Goal: Task Accomplishment & Management: Manage account settings

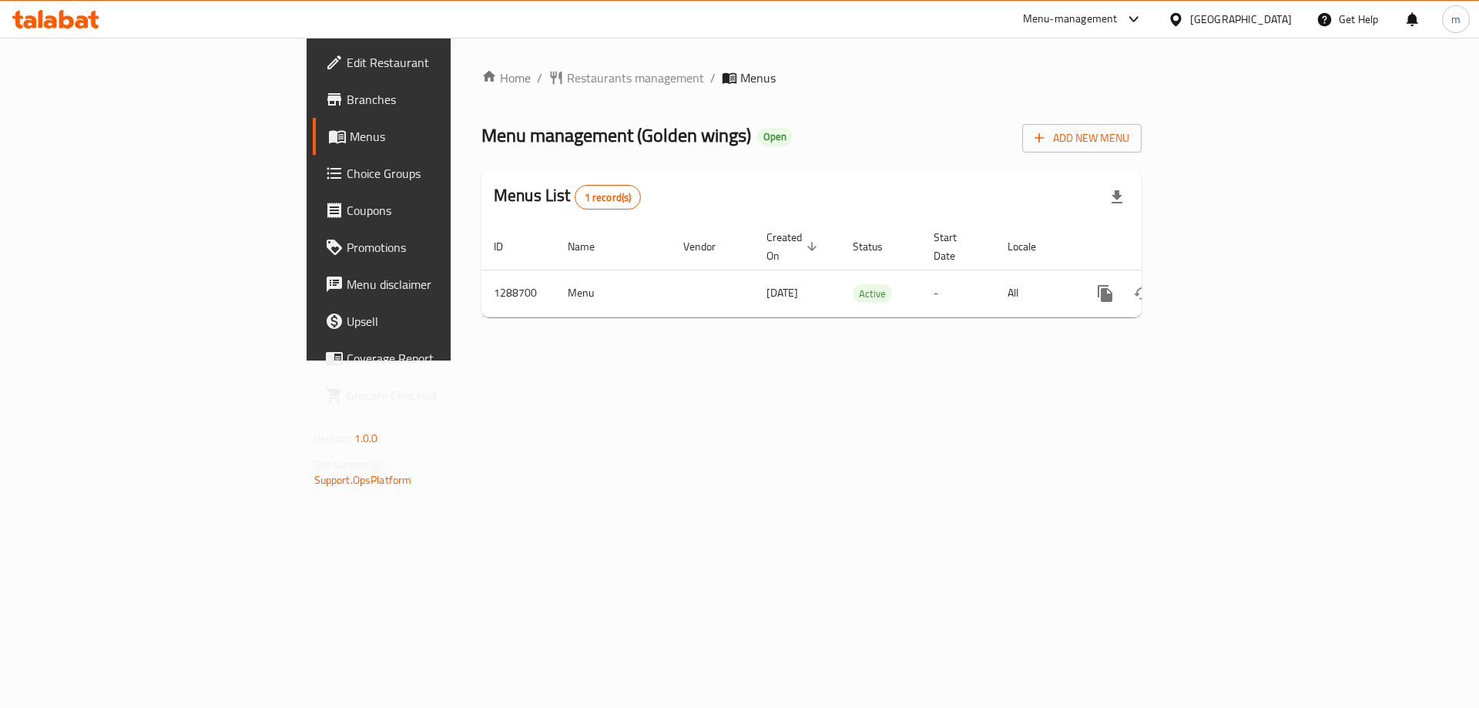
click at [347, 180] on span "Choice Groups" at bounding box center [444, 173] width 195 height 18
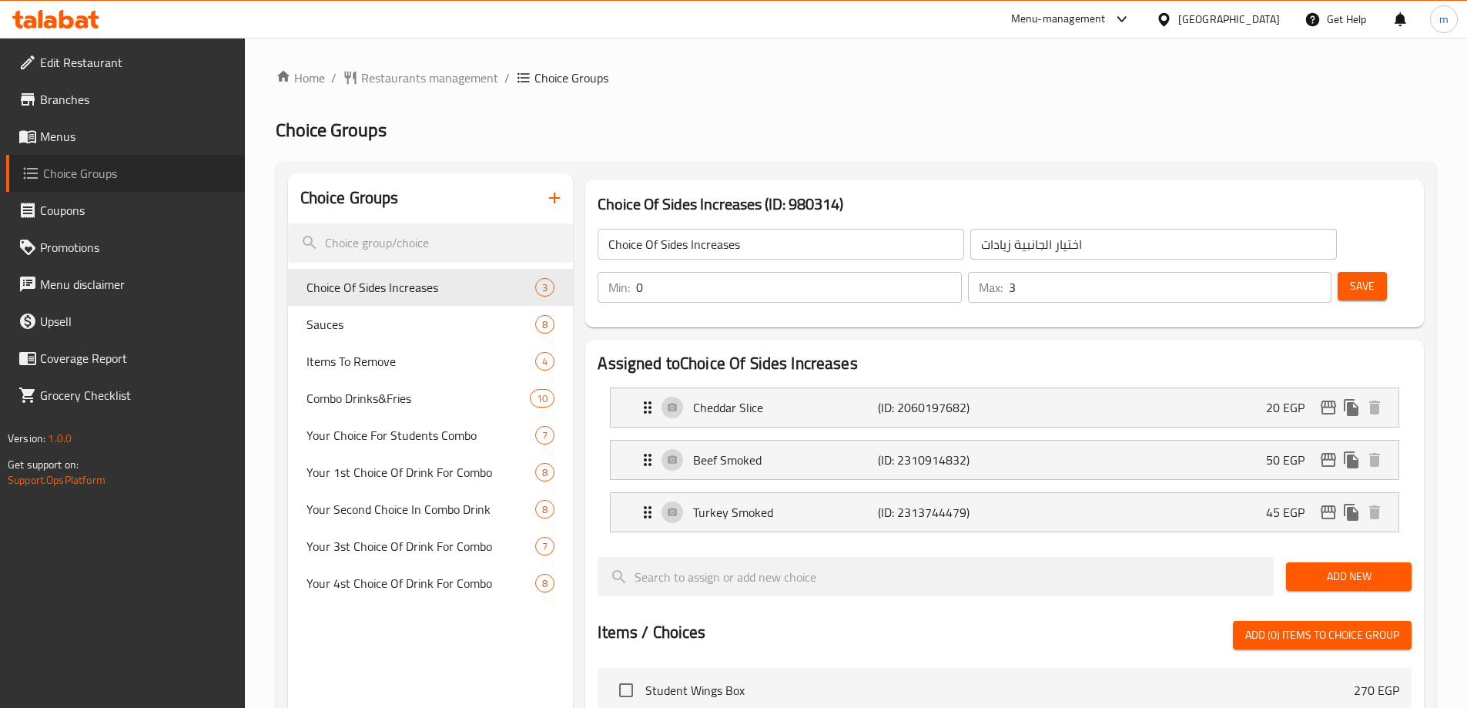
click at [76, 180] on span "Choice Groups" at bounding box center [137, 173] width 189 height 18
click at [403, 319] on span "Sauces" at bounding box center [397, 324] width 183 height 18
type input "Sauces"
type input "صوصات"
type input "1"
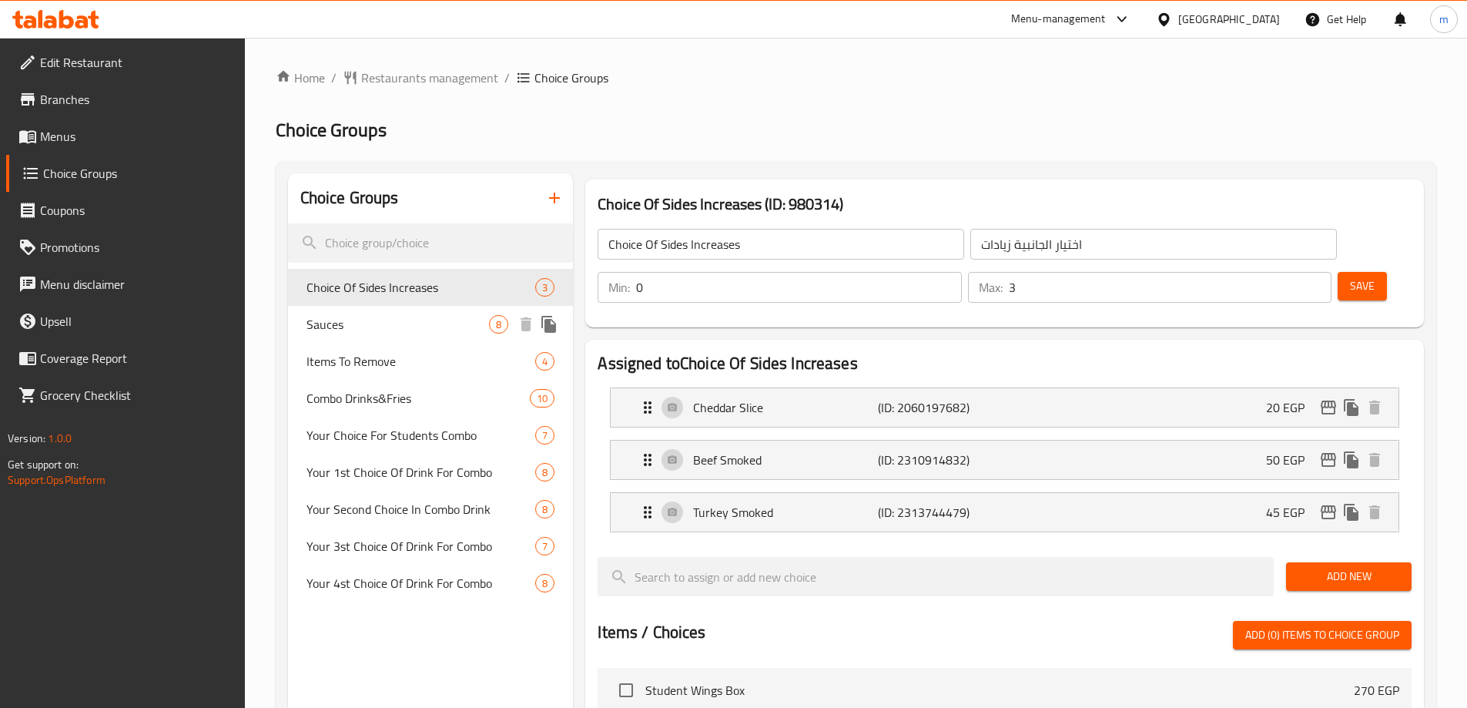
type input "2"
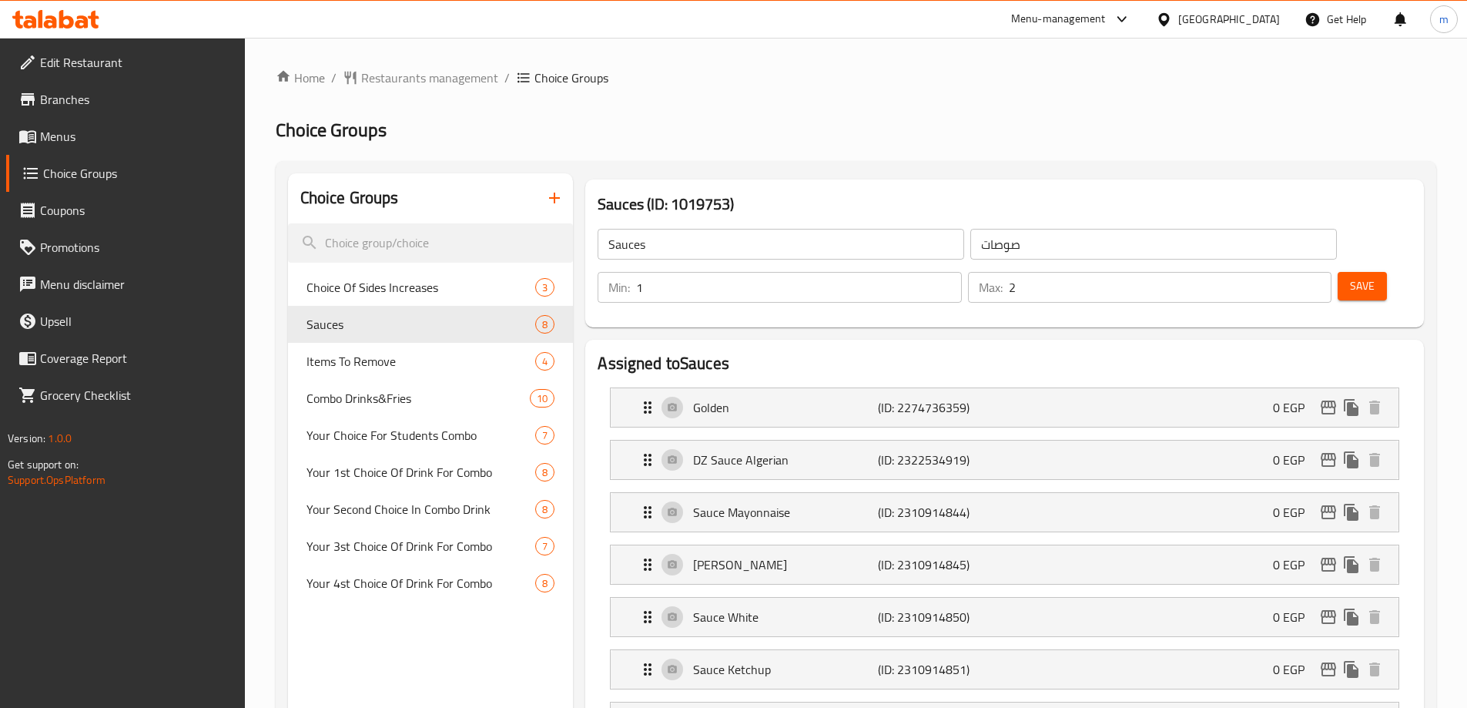
click at [1003, 139] on h2 "Choice Groups" at bounding box center [856, 130] width 1161 height 25
click at [910, 80] on ol "Home / Restaurants management / Choice Groups" at bounding box center [856, 78] width 1161 height 18
click at [362, 338] on div "Sauces 8" at bounding box center [431, 324] width 286 height 37
click at [379, 329] on span "Sauces" at bounding box center [397, 324] width 183 height 18
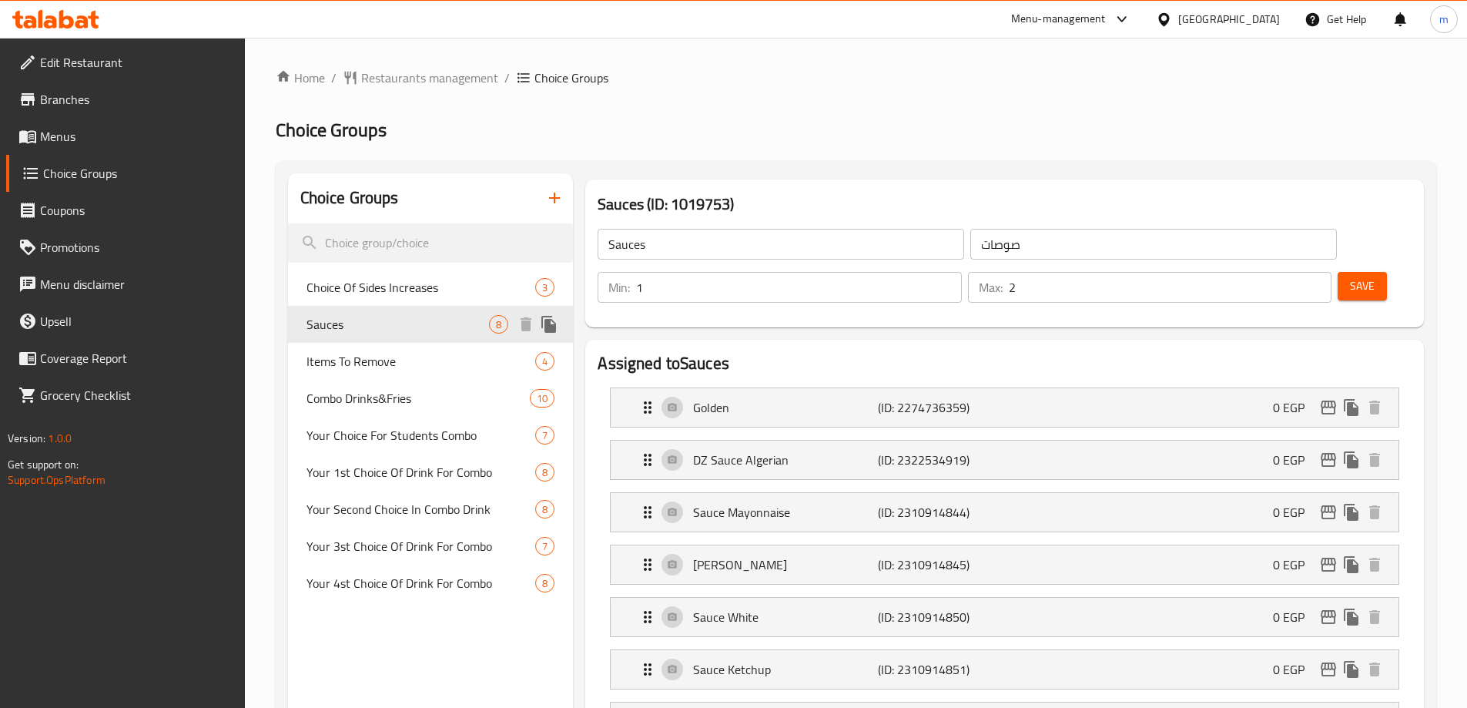
click at [379, 329] on span "Sauces" at bounding box center [397, 324] width 183 height 18
click at [810, 121] on h2 "Choice Groups" at bounding box center [856, 130] width 1161 height 25
click at [357, 353] on span "Items To Remove" at bounding box center [397, 361] width 183 height 18
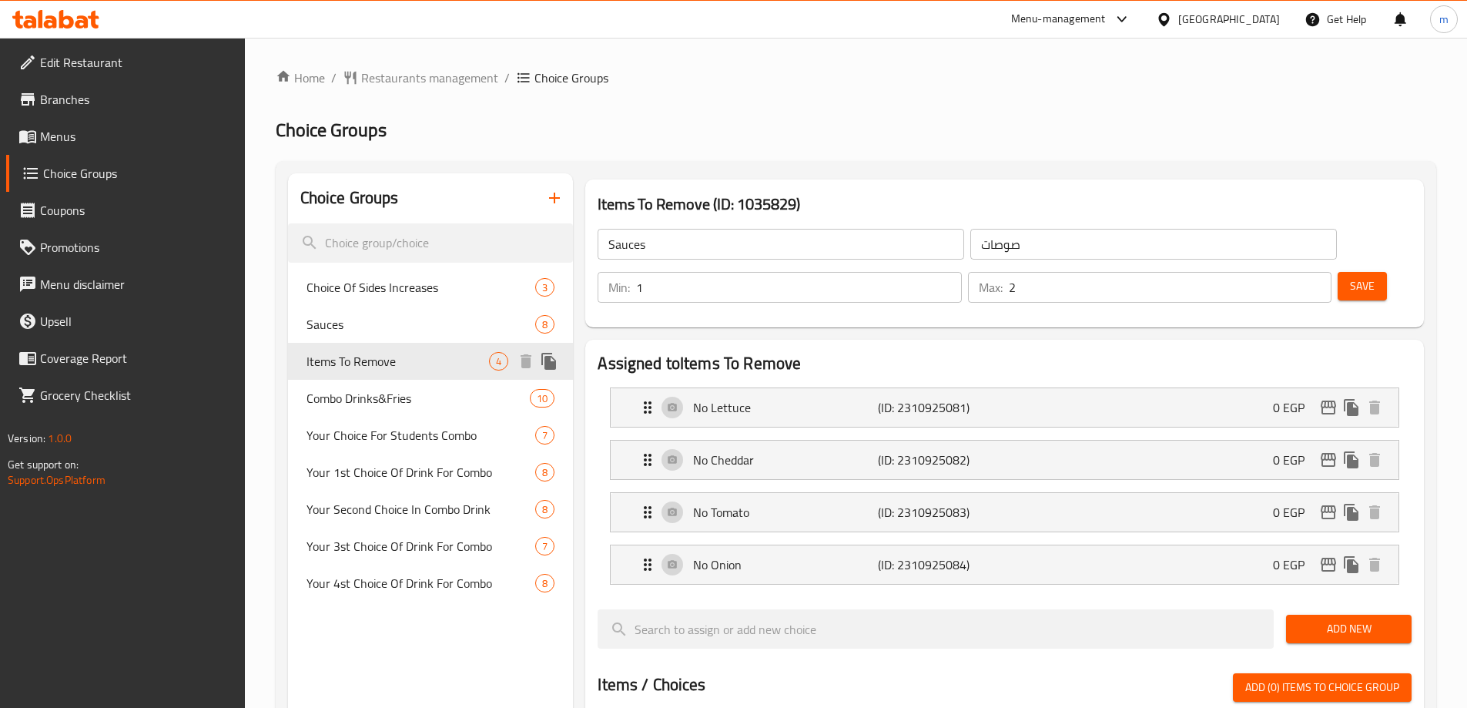
type input "Items To Remove"
type input "عناصر للإزالة"
type input "0"
type input "4"
click at [950, 103] on div "Home / Restaurants management / Choice Groups Choice Groups Choice Groups Choic…" at bounding box center [856, 673] width 1161 height 1208
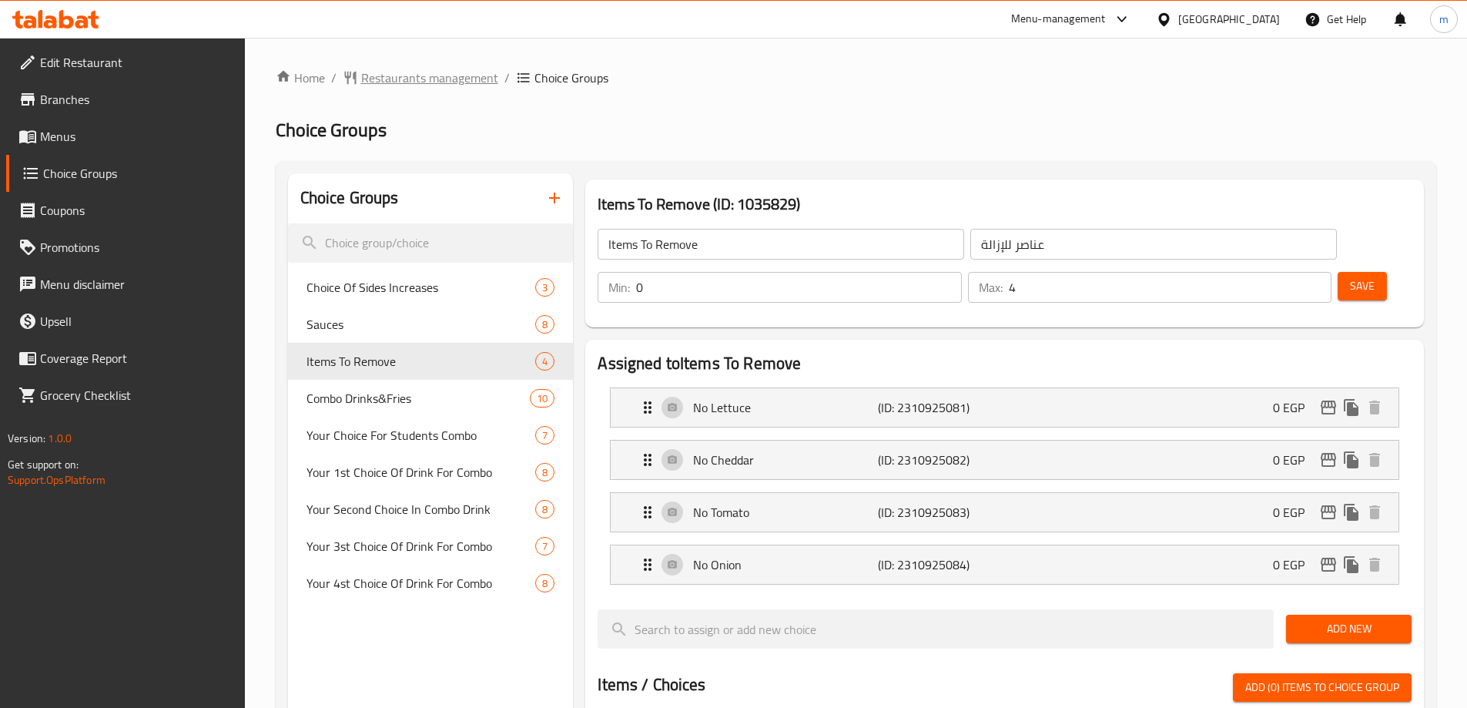
click at [471, 87] on span "Restaurants management" at bounding box center [429, 78] width 137 height 18
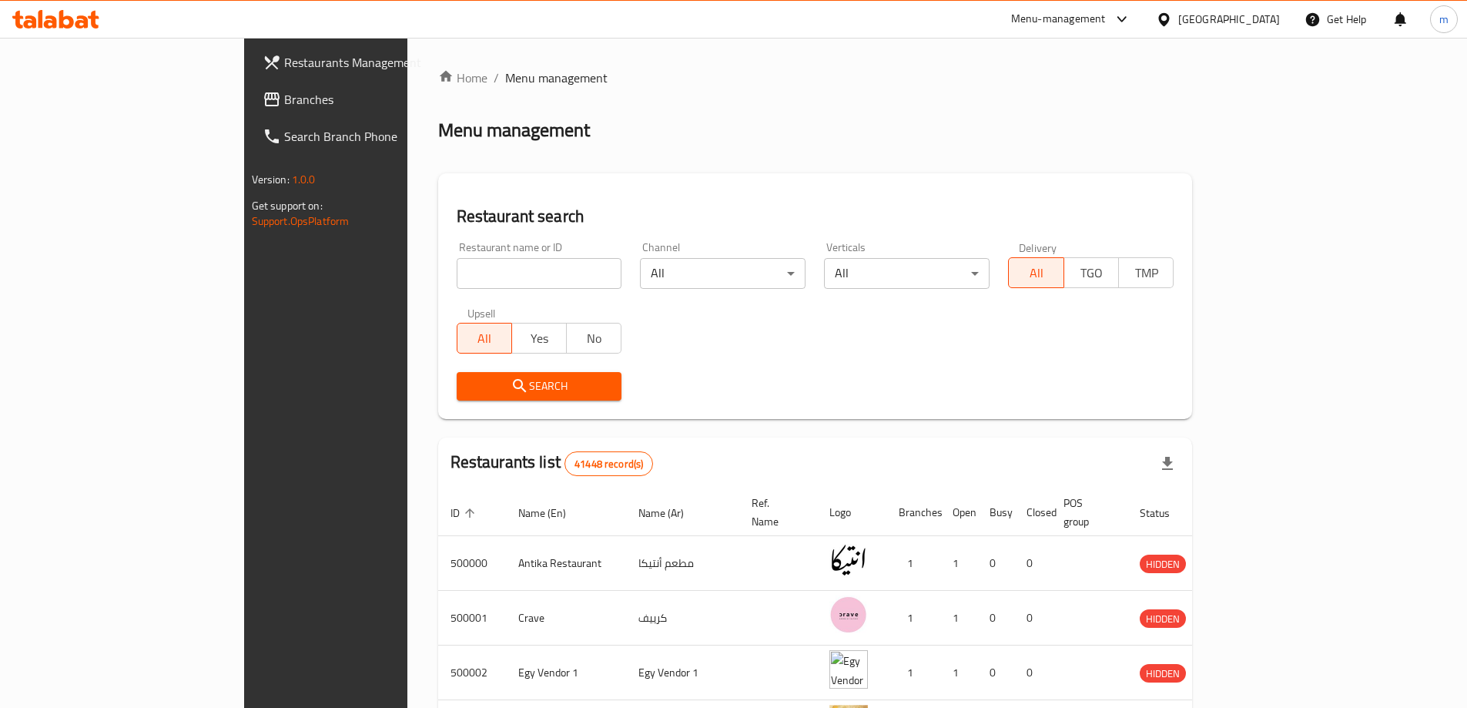
click at [284, 103] on span "Branches" at bounding box center [380, 99] width 193 height 18
